Goal: Transaction & Acquisition: Purchase product/service

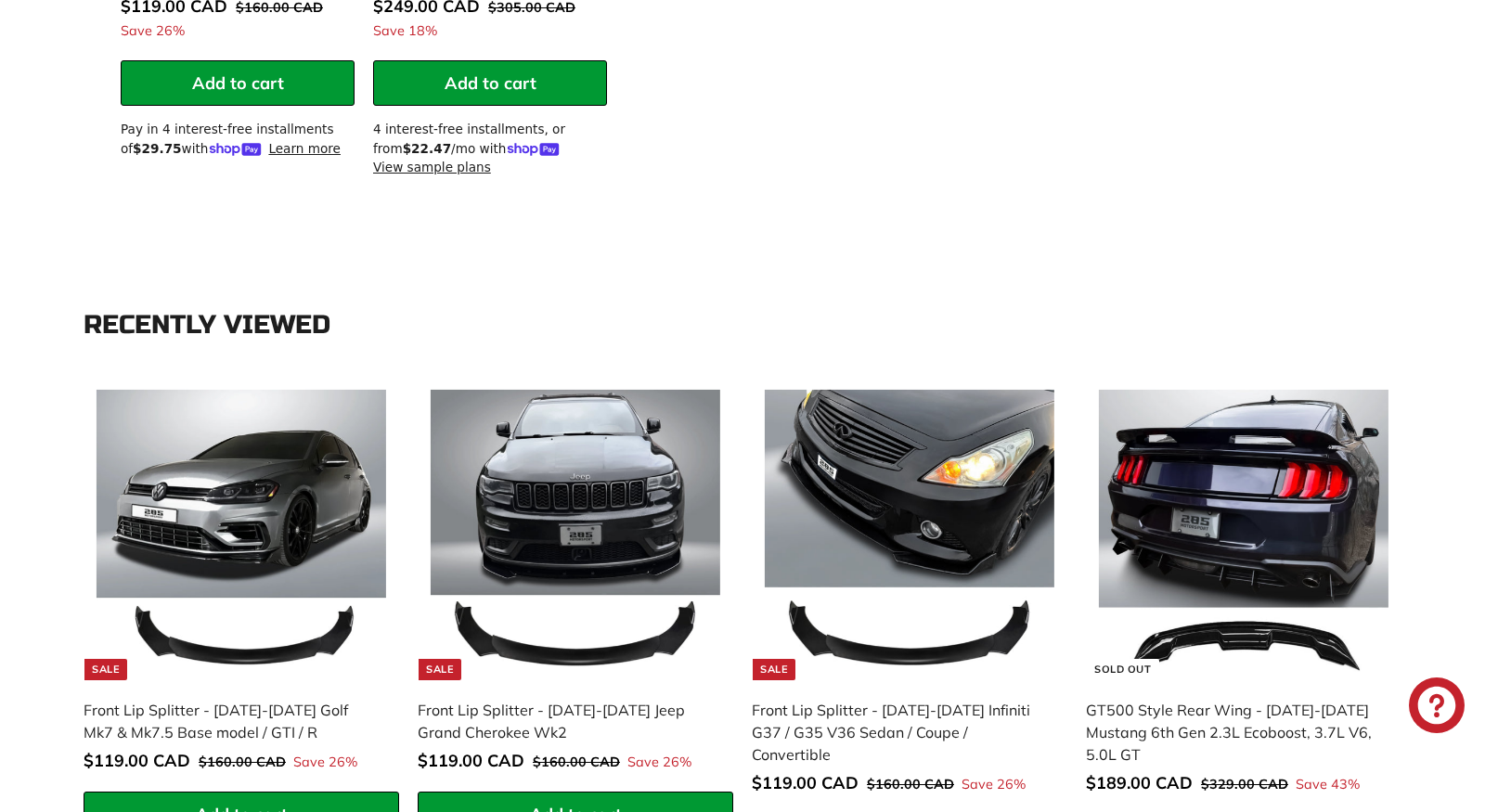
scroll to position [2385, 0]
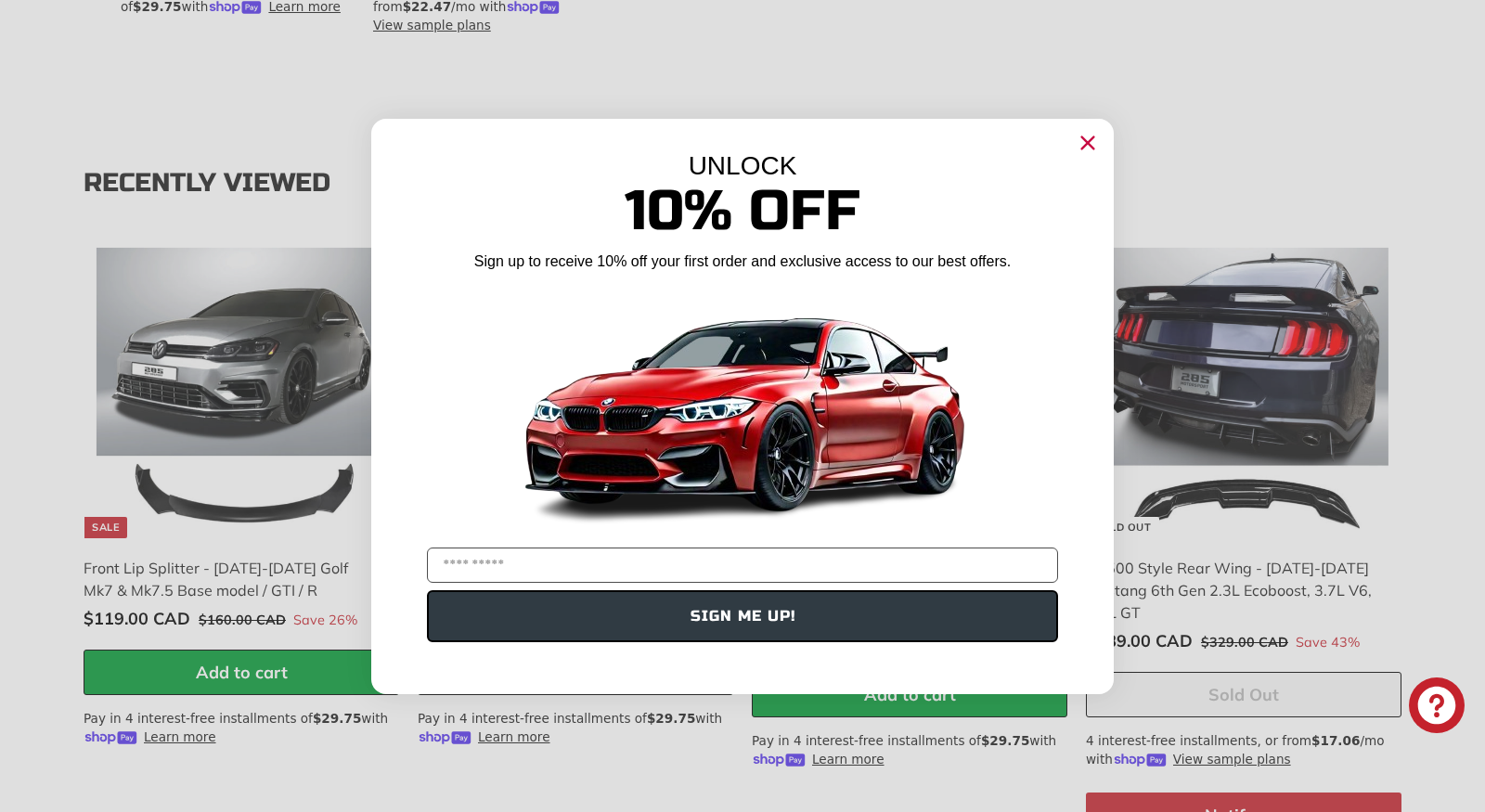
click at [1102, 149] on icon "Close dialog" at bounding box center [1087, 143] width 30 height 30
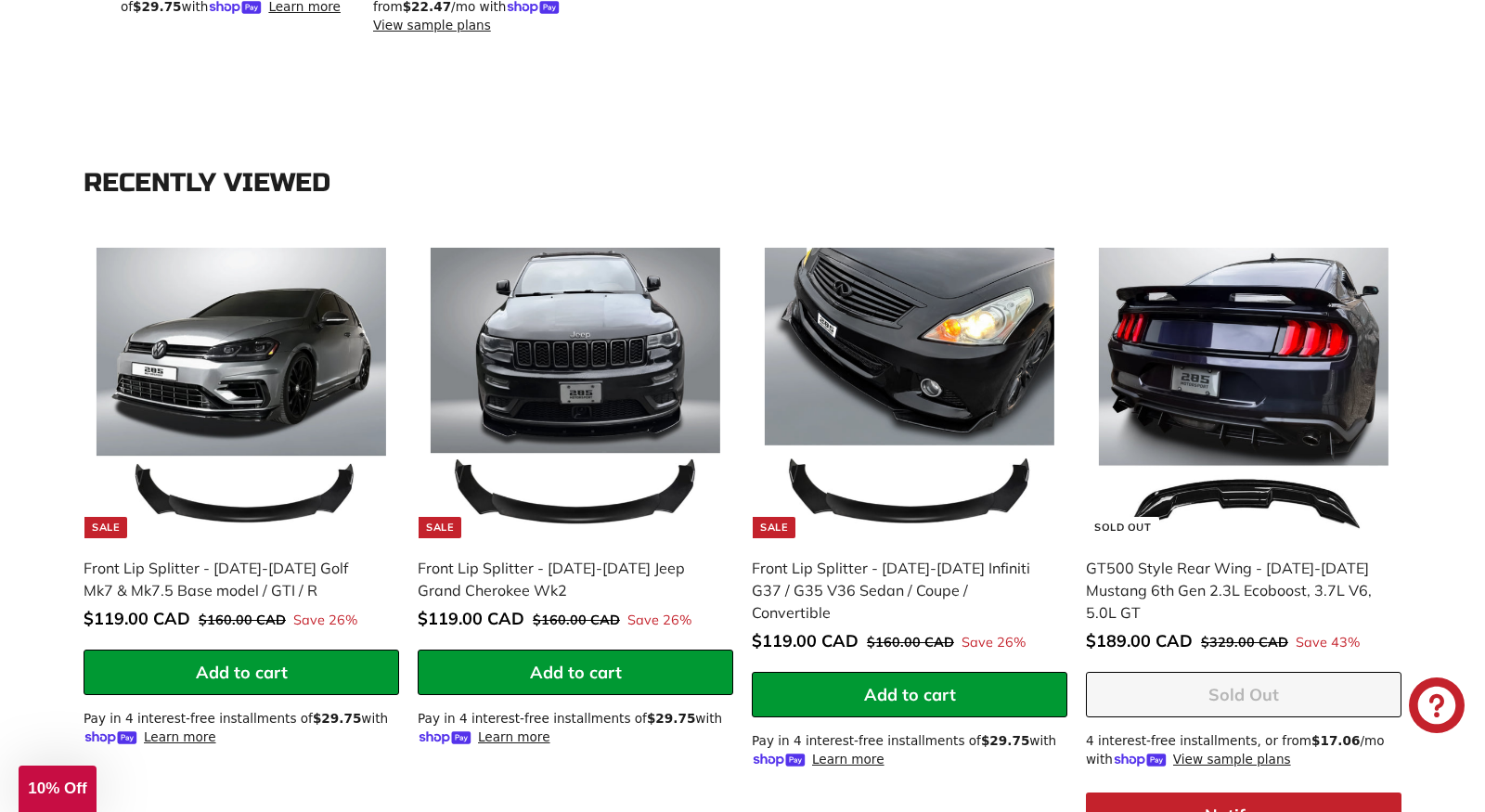
click at [1088, 140] on div "Close dialog UNLOCK 10% Off Sign up to receive 10% off your first order and exc…" at bounding box center [742, 407] width 779 height 613
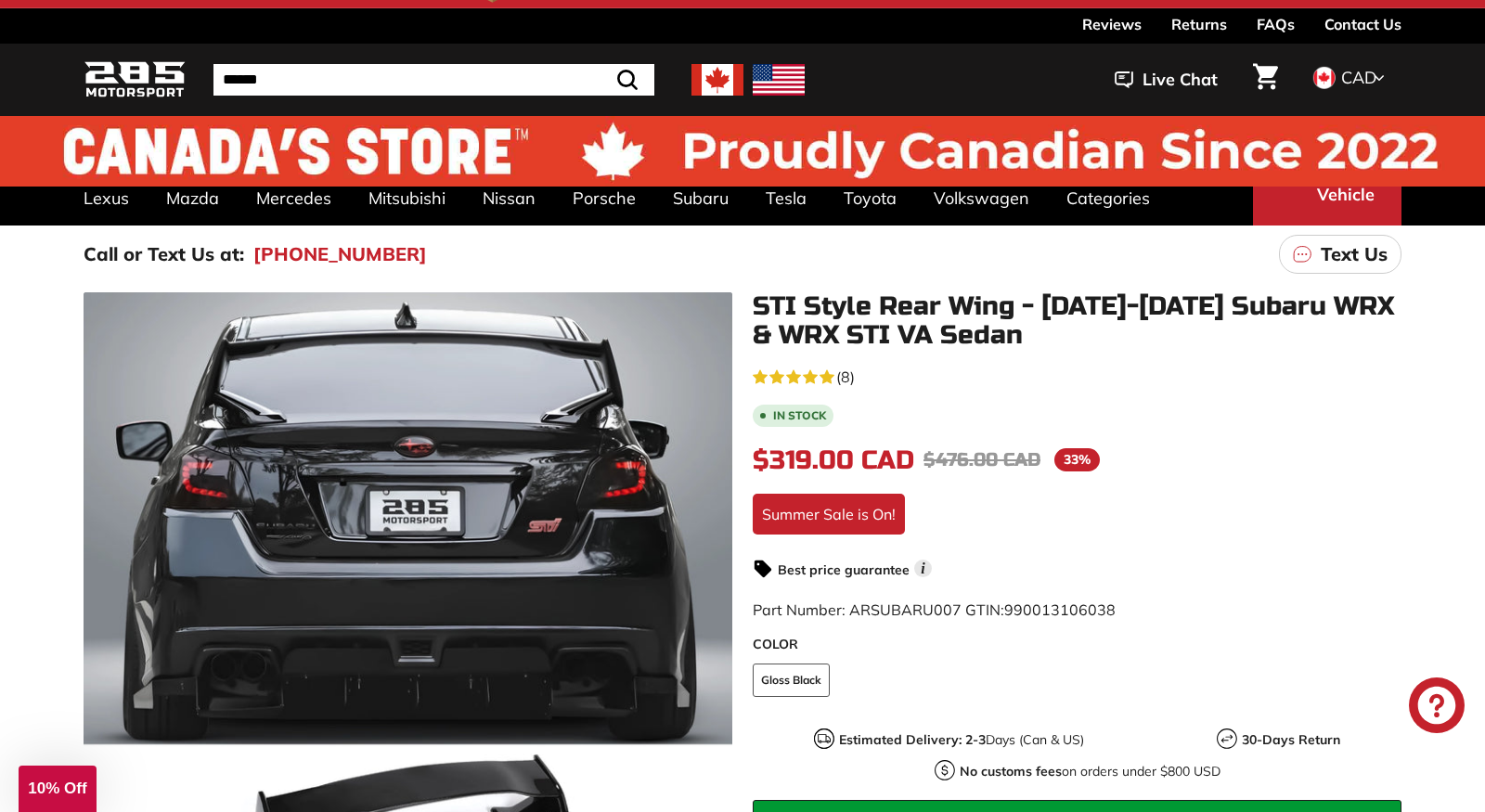
scroll to position [0, 0]
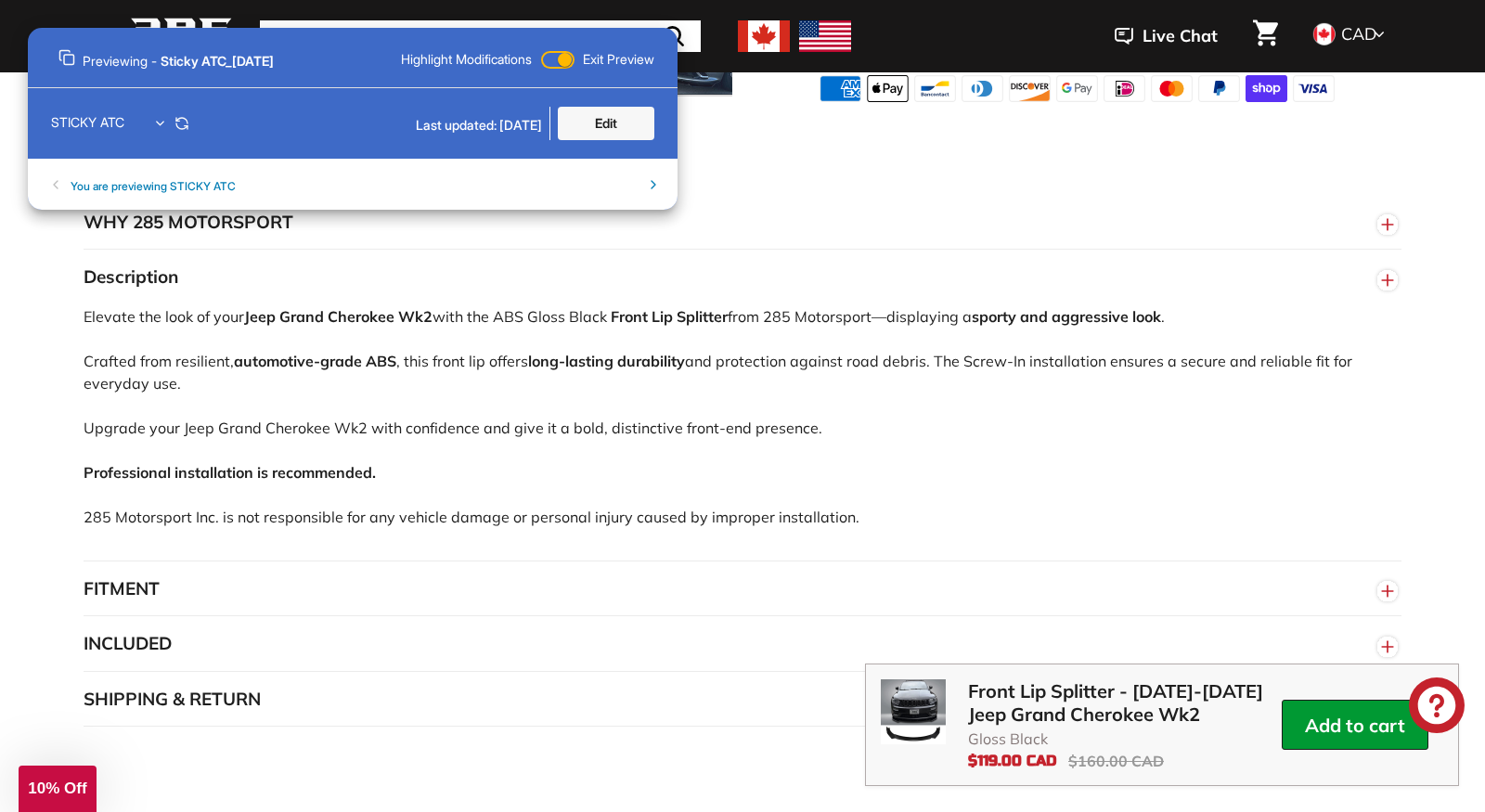
scroll to position [1057, 0]
